Goal: Book appointment/travel/reservation

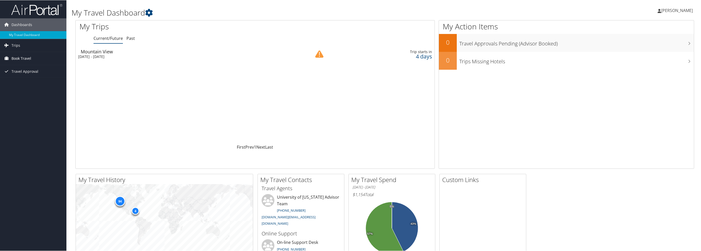
click at [23, 56] on span "Book Travel" at bounding box center [21, 58] width 20 height 13
click at [30, 83] on link "Book/Manage Online Trips" at bounding box center [33, 84] width 66 height 8
